Goal: Information Seeking & Learning: Learn about a topic

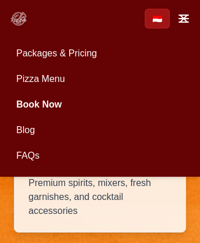
scroll to position [3896, 0]
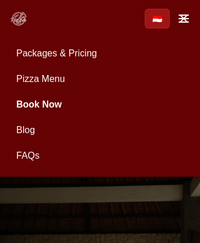
click at [100, 79] on link "Pizza Menu" at bounding box center [99, 78] width 181 height 23
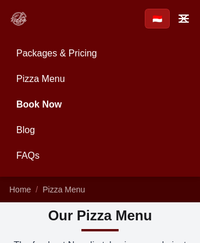
scroll to position [4289, 0]
